Goal: Complete application form: Complete application form

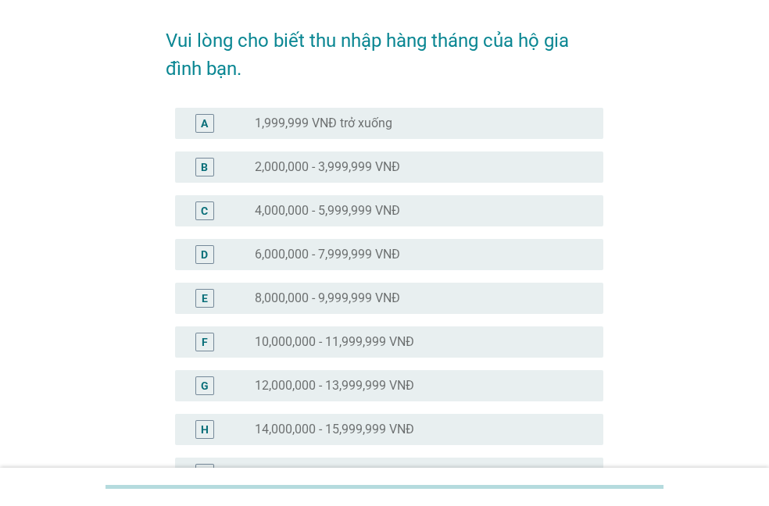
scroll to position [61, 0]
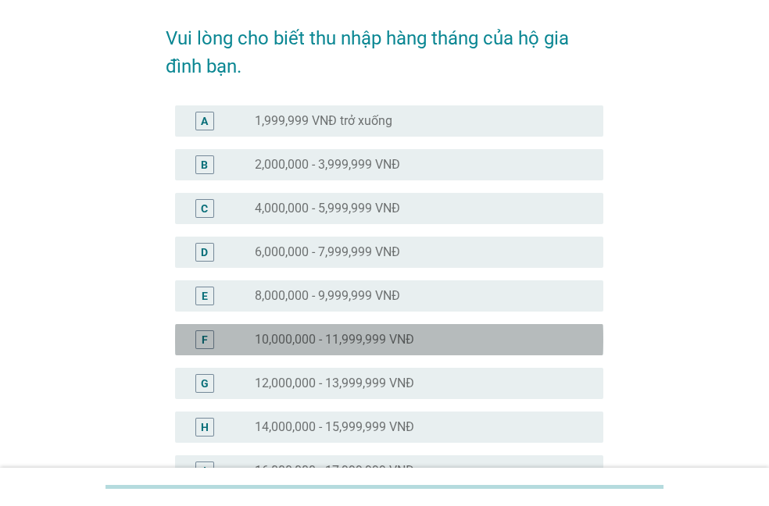
click at [380, 333] on label "10,000,000 - 11,999,999 VNĐ" at bounding box center [334, 340] width 159 height 16
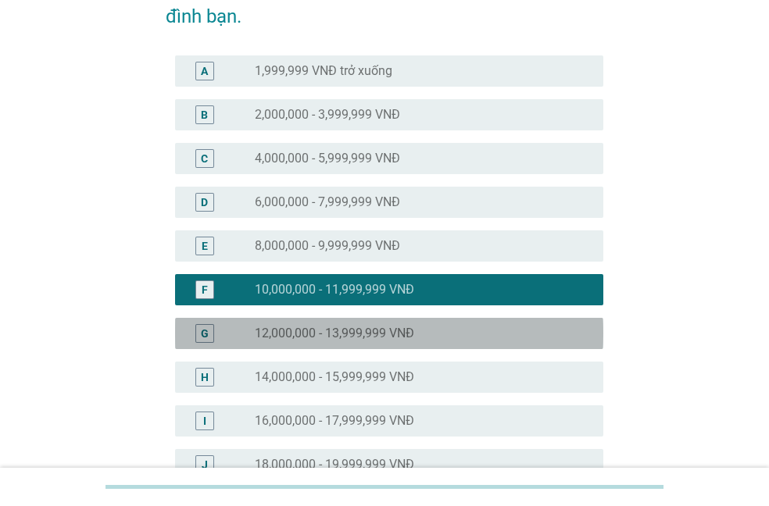
click at [380, 333] on label "12,000,000 - 13,999,999 VNĐ" at bounding box center [334, 334] width 159 height 16
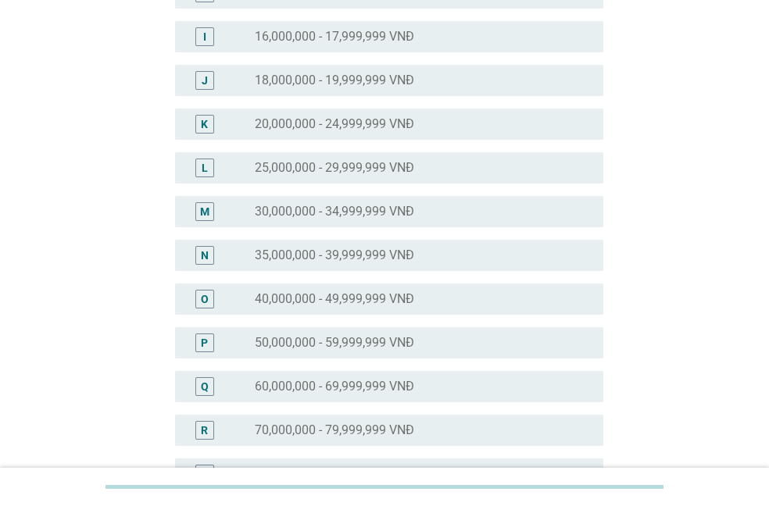
scroll to position [767, 0]
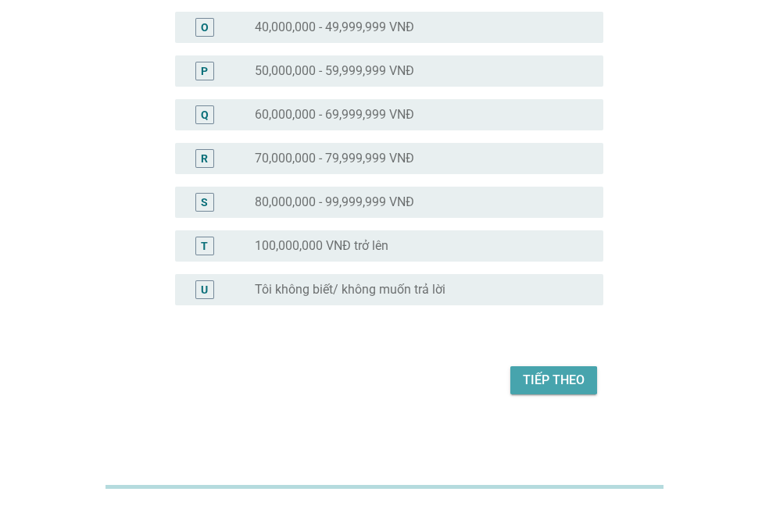
click at [522, 391] on button "Tiếp theo" at bounding box center [553, 380] width 87 height 28
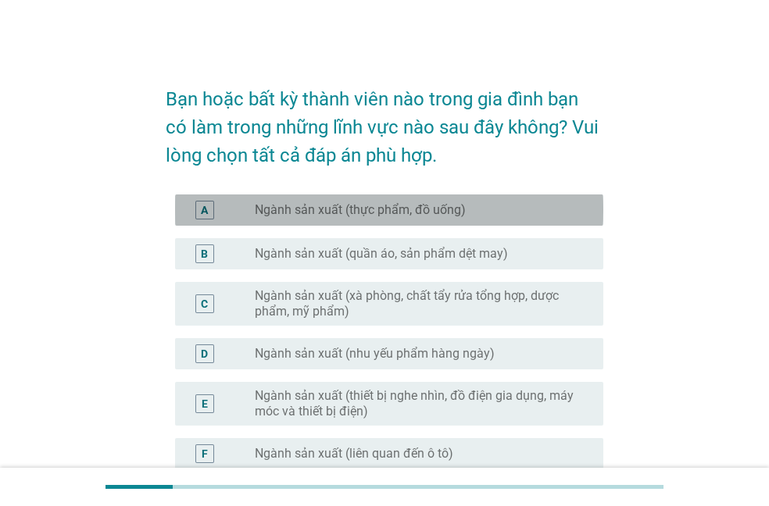
click at [444, 209] on label "Ngành sản xuất (thực phẩm, đồ uống)" at bounding box center [360, 210] width 211 height 16
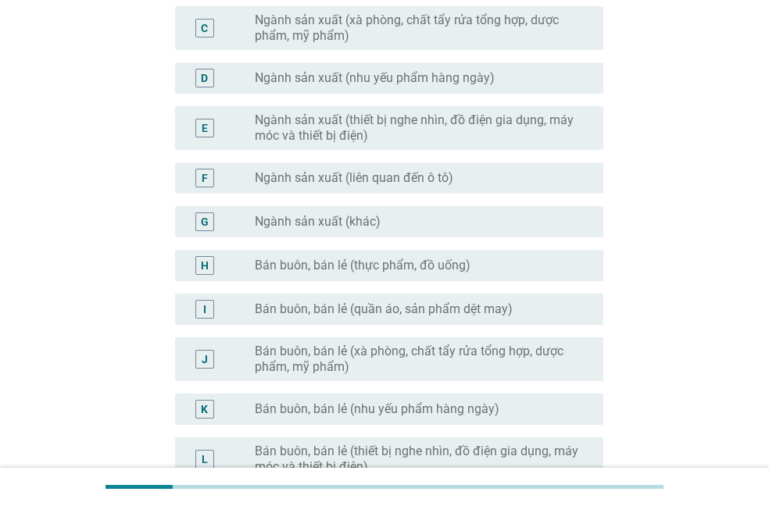
scroll to position [277, 0]
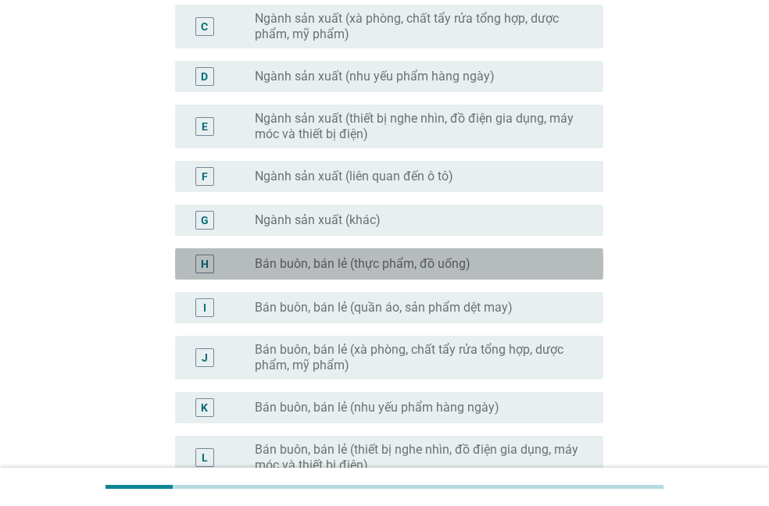
click at [441, 263] on label "Bán buôn, bán lẻ (thực phẩm, đồ uống)" at bounding box center [363, 264] width 216 height 16
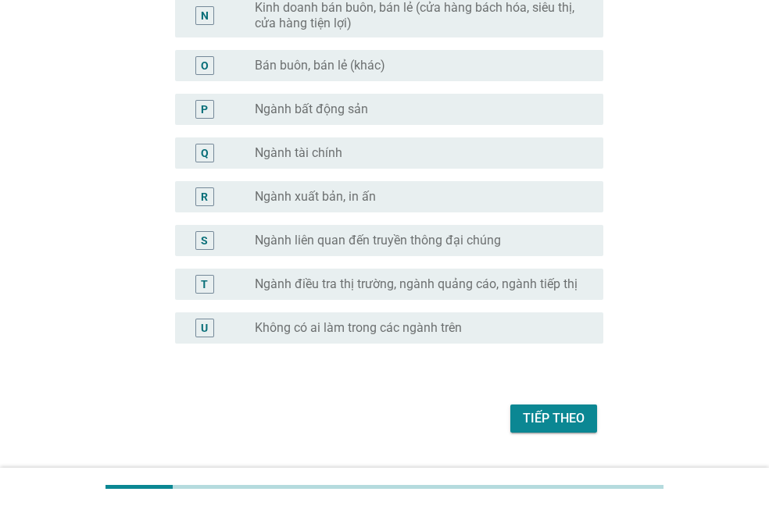
scroll to position [858, 0]
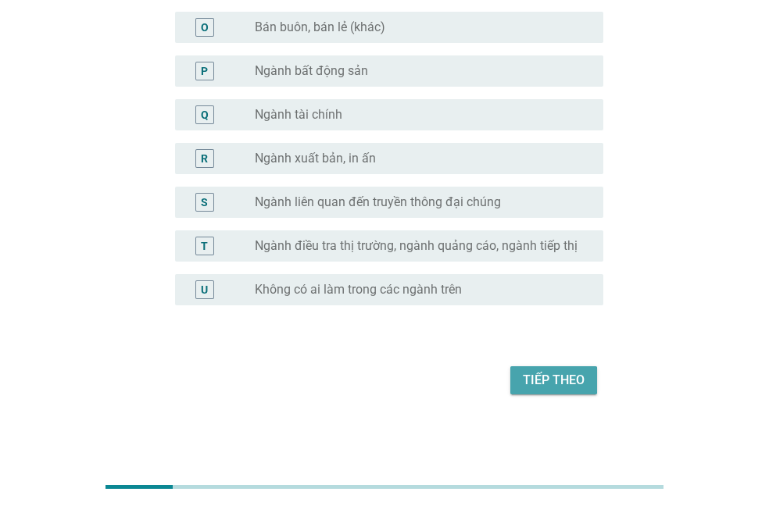
click at [541, 384] on div "Tiếp theo" at bounding box center [554, 380] width 62 height 19
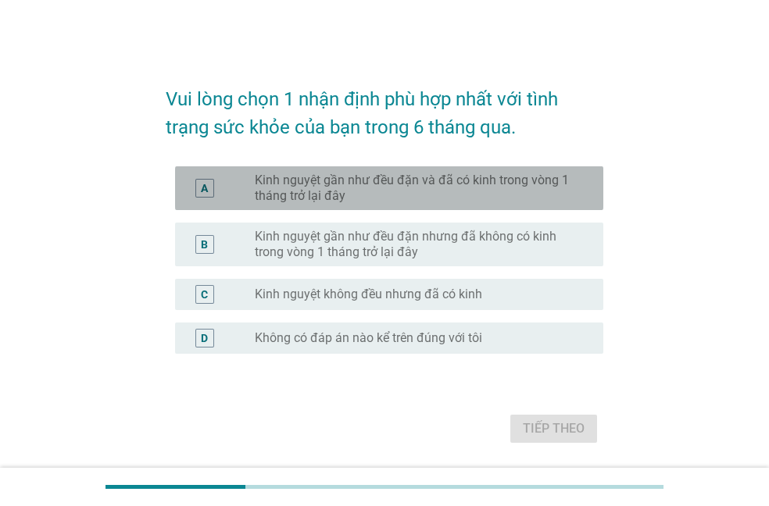
click at [444, 193] on label "Kinh nguyệt gần như đều đặn và đã có kinh trong vòng 1 tháng trở lại đây" at bounding box center [416, 188] width 323 height 31
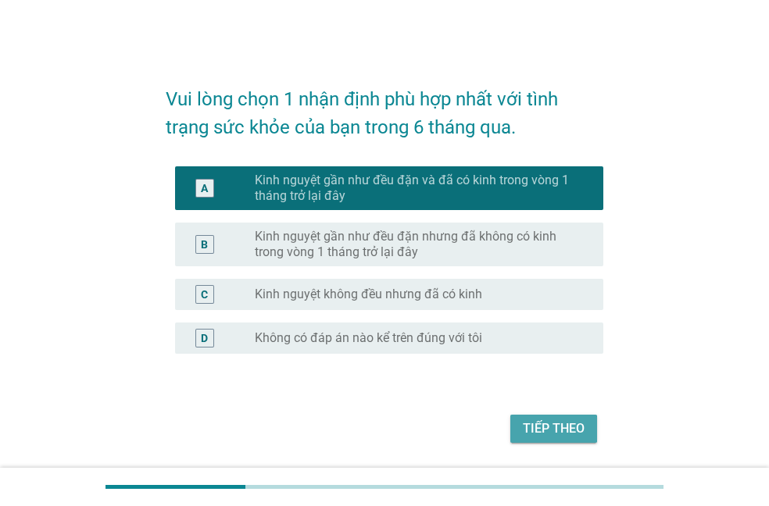
click at [580, 430] on div "Tiếp theo" at bounding box center [554, 428] width 62 height 19
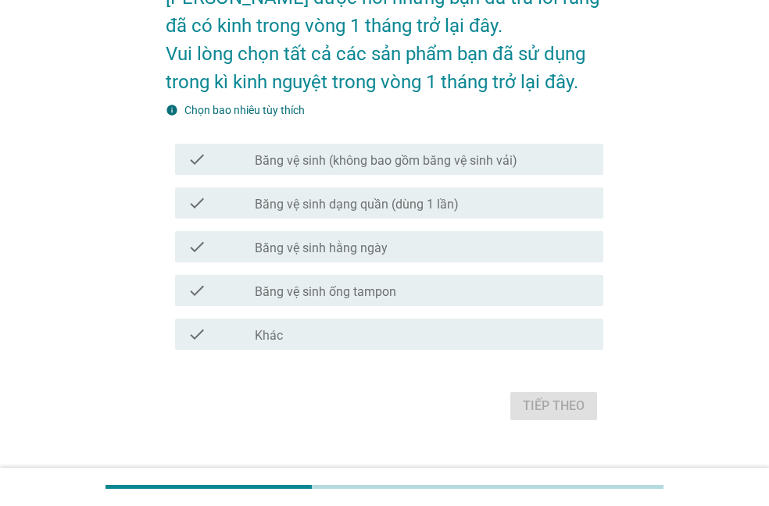
scroll to position [127, 0]
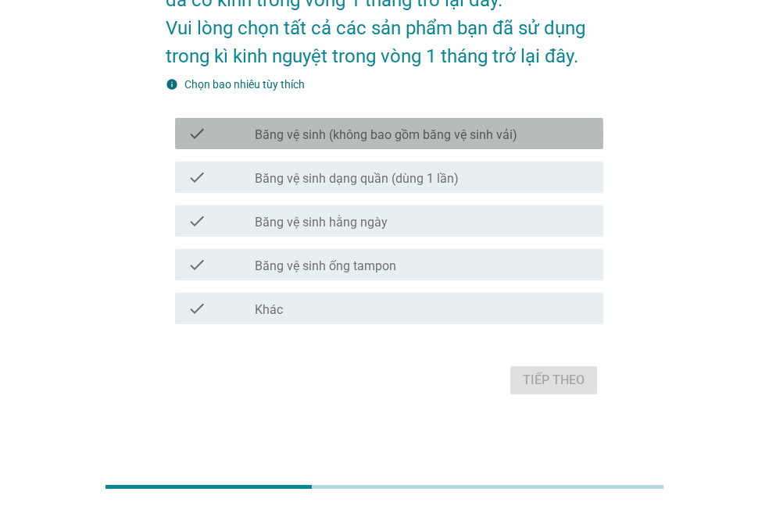
click at [355, 141] on label "Băng vệ sinh (không bao gồm băng vệ sinh vải)" at bounding box center [386, 135] width 262 height 16
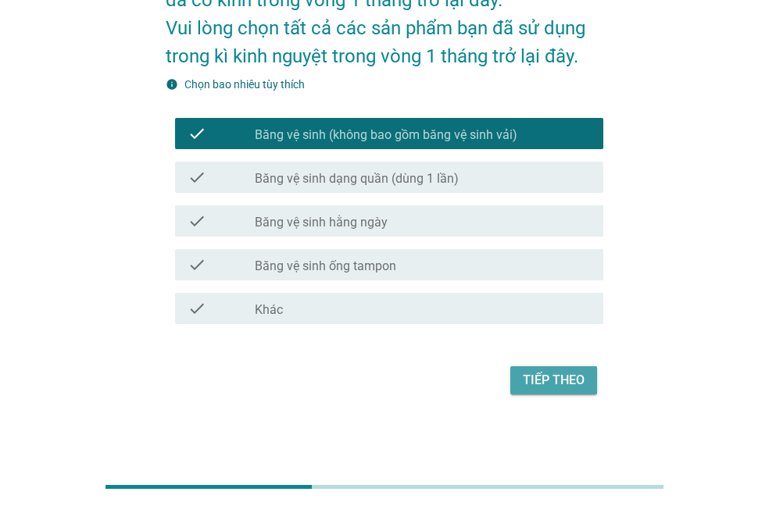
click at [579, 384] on div "Tiếp theo" at bounding box center [554, 380] width 62 height 19
